Goal: Task Accomplishment & Management: Use online tool/utility

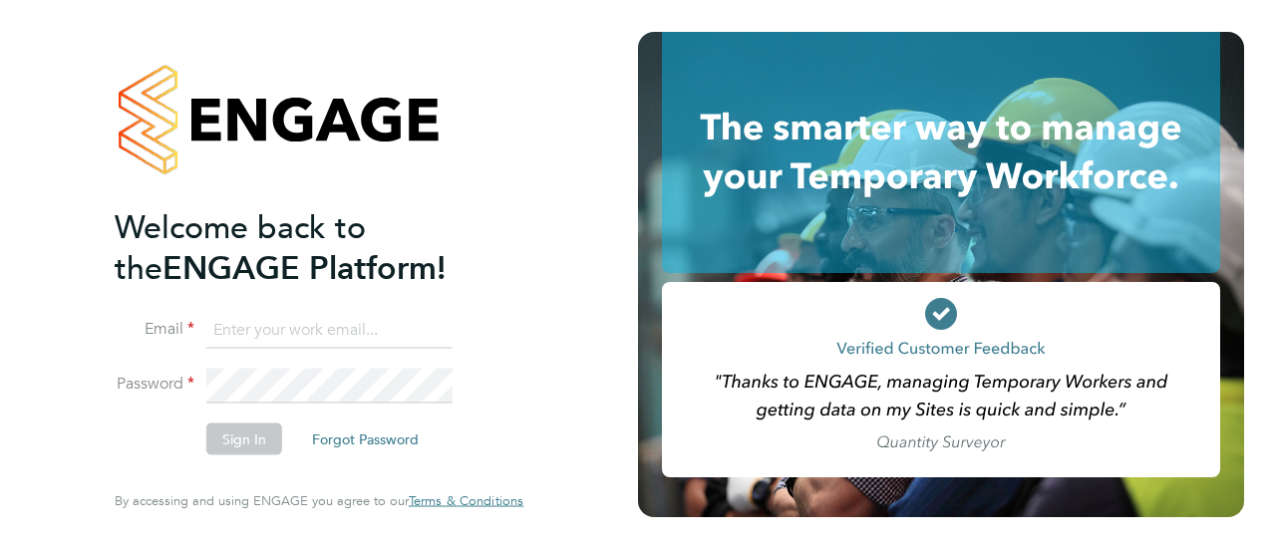
click at [350, 340] on input at bounding box center [329, 330] width 246 height 36
type input "[EMAIL_ADDRESS][DOMAIN_NAME]"
click at [233, 433] on button "Sign In" at bounding box center [244, 440] width 76 height 32
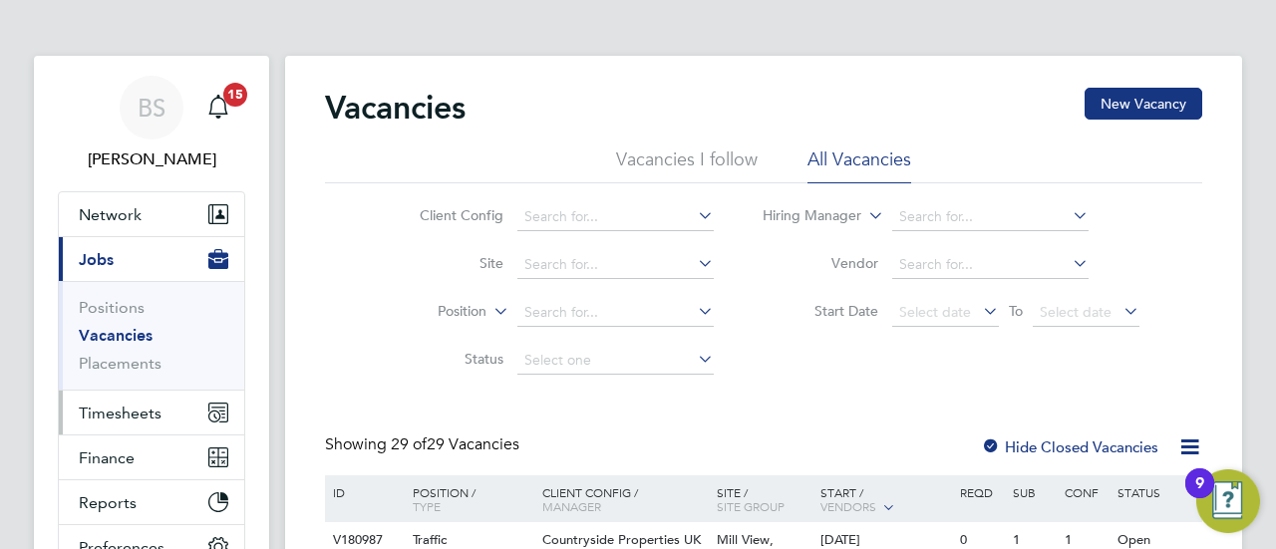
click at [142, 415] on span "Timesheets" at bounding box center [120, 413] width 83 height 19
click at [147, 408] on span "Timesheets" at bounding box center [120, 413] width 83 height 19
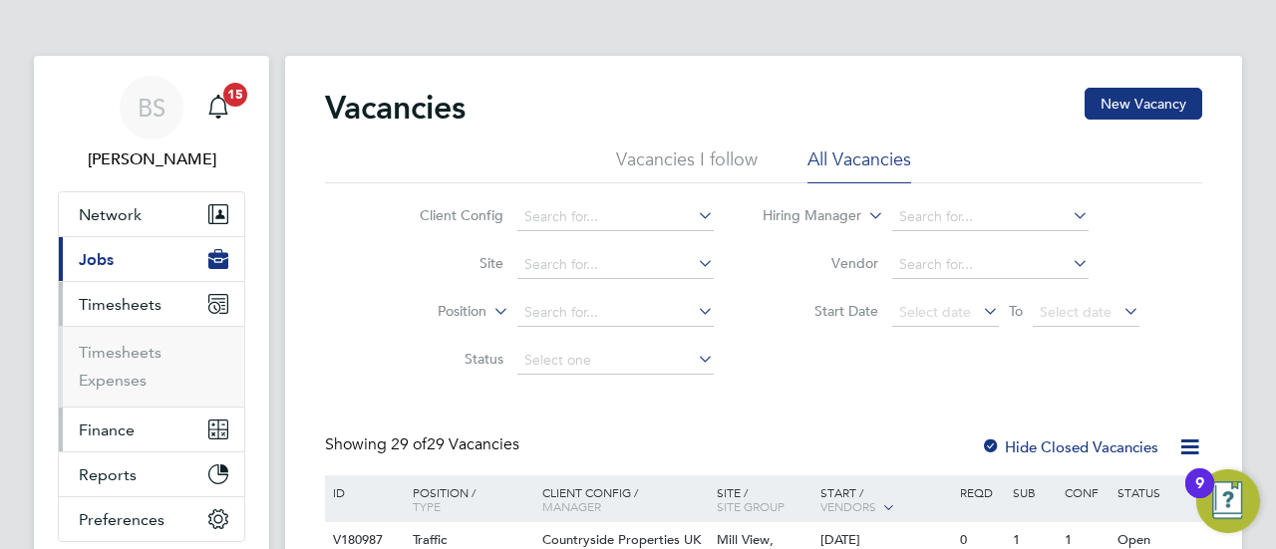
drag, startPoint x: 147, startPoint y: 408, endPoint x: 108, endPoint y: 362, distance: 60.1
click at [108, 362] on ul "Network Team Members Businesses Sites Workers Contacts Current page: Jobs Posit…" at bounding box center [151, 366] width 187 height 351
click at [108, 362] on li "Timesheets" at bounding box center [153, 357] width 149 height 28
click at [108, 357] on link "Timesheets" at bounding box center [120, 352] width 83 height 19
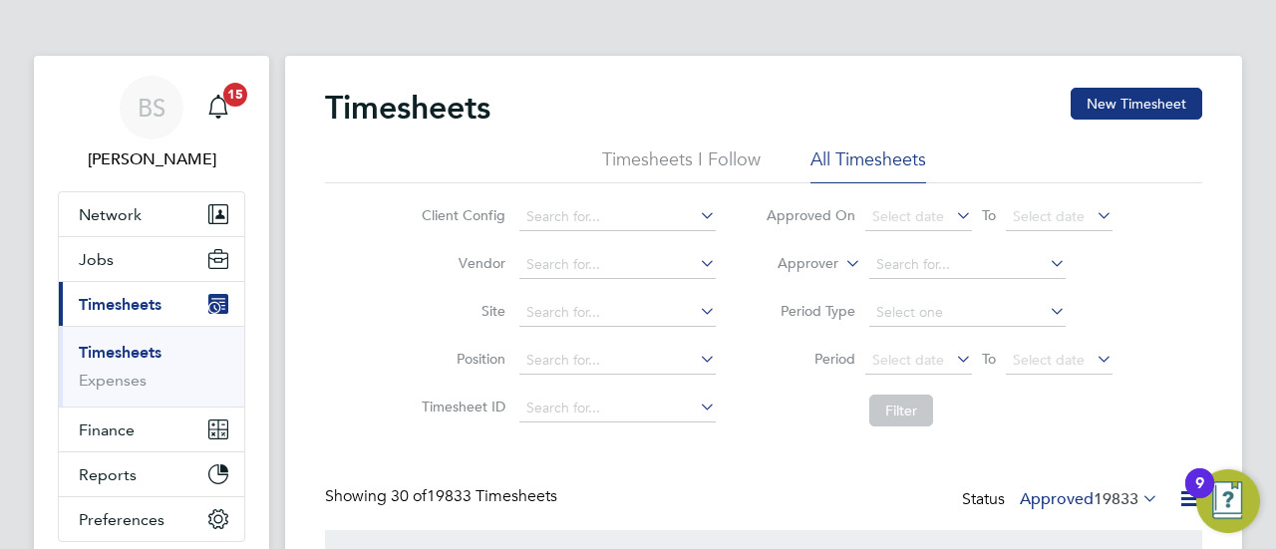
click at [833, 262] on label "Approver" at bounding box center [793, 264] width 90 height 20
click at [799, 282] on li "Worker" at bounding box center [789, 287] width 98 height 26
click at [899, 276] on input at bounding box center [967, 265] width 196 height 28
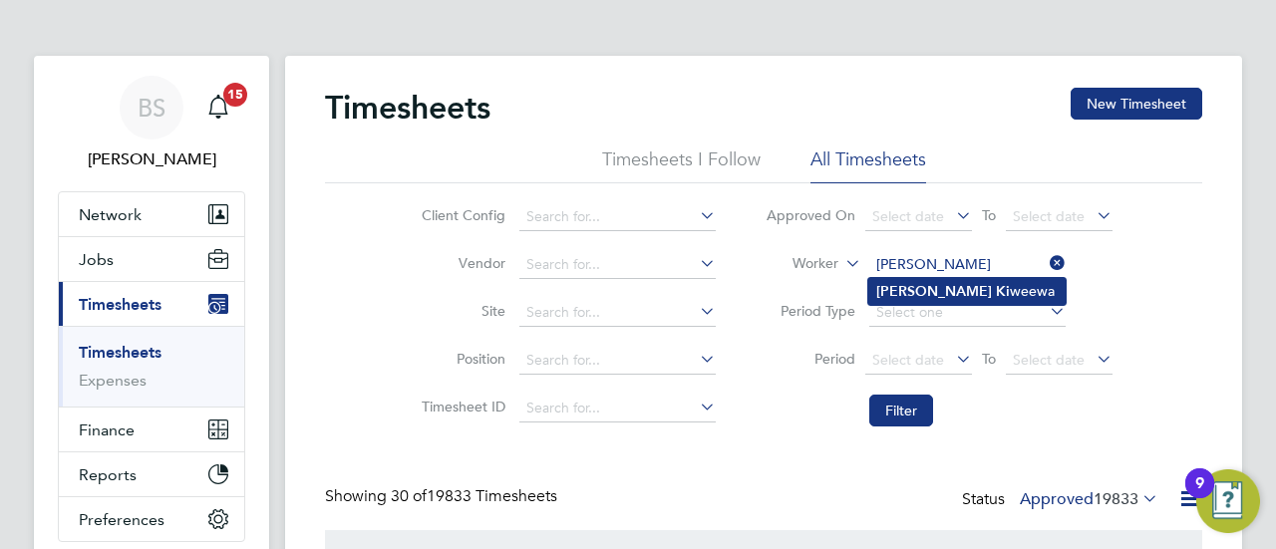
click at [975, 288] on li "[PERSON_NAME]" at bounding box center [966, 291] width 197 height 27
type input "[PERSON_NAME]"
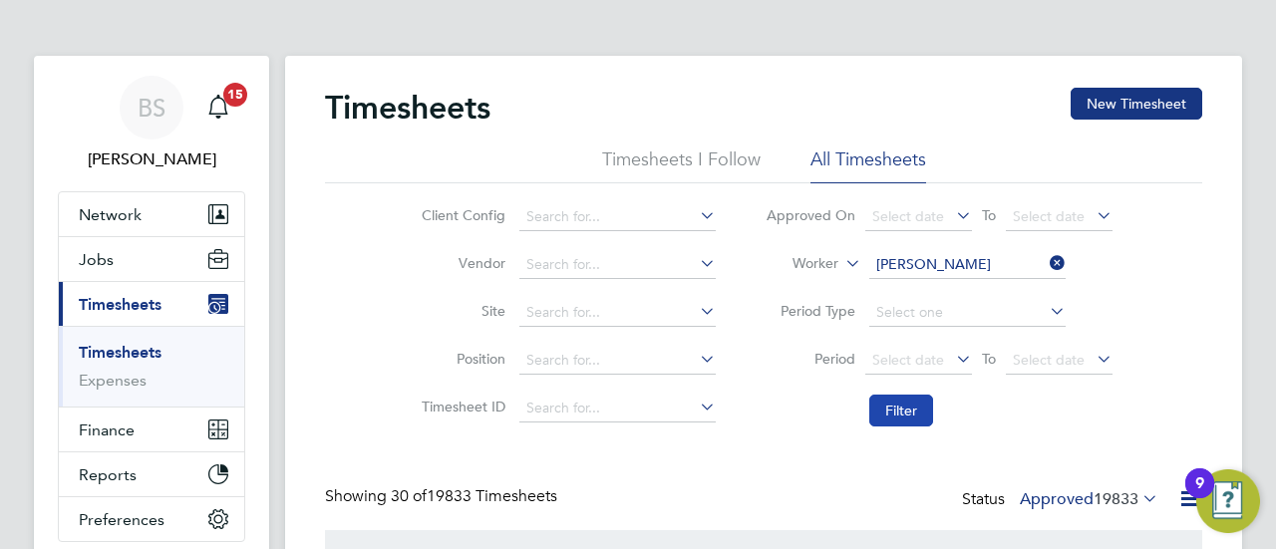
click at [911, 412] on button "Filter" at bounding box center [901, 411] width 64 height 32
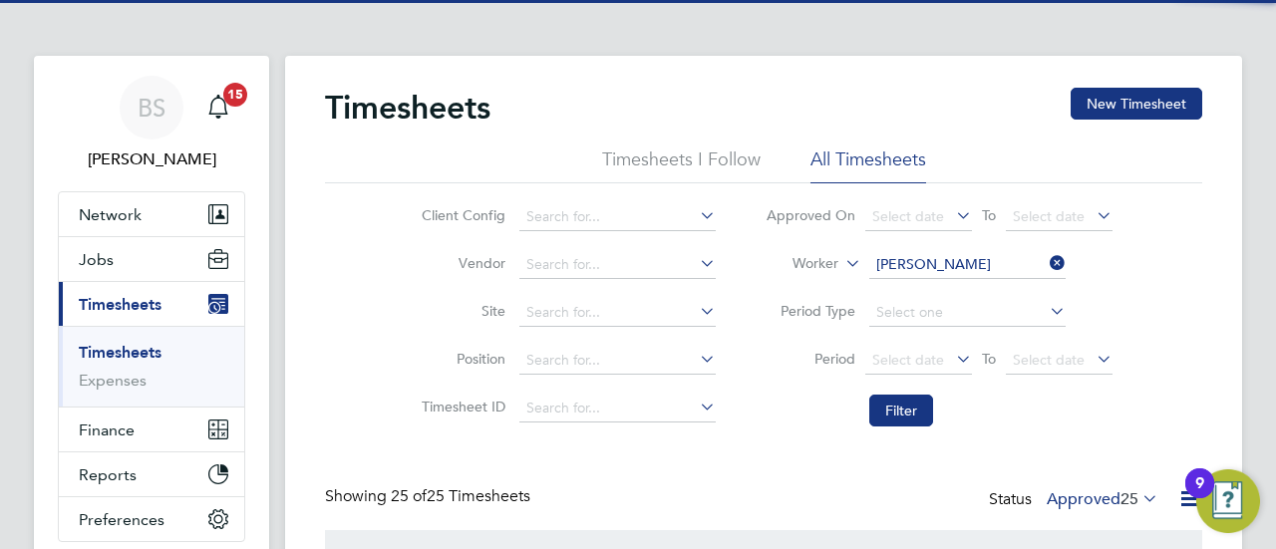
click at [767, 413] on li "Filter" at bounding box center [938, 411] width 397 height 52
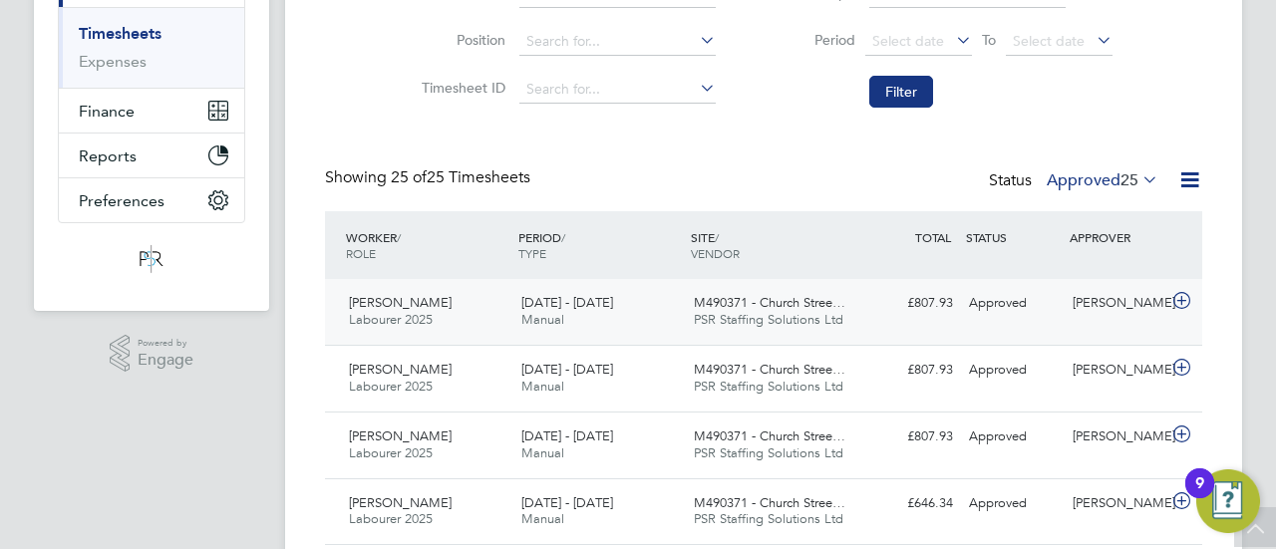
click at [636, 343] on div "[PERSON_NAME] Labourer 2025 [DATE] - [DATE] [DATE] - [DATE] Manual M490371 - Ch…" at bounding box center [763, 312] width 877 height 66
